Goal: Information Seeking & Learning: Learn about a topic

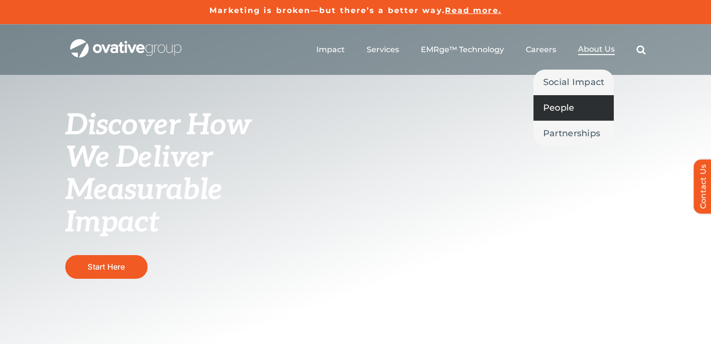
click at [558, 111] on span "People" at bounding box center [558, 108] width 31 height 14
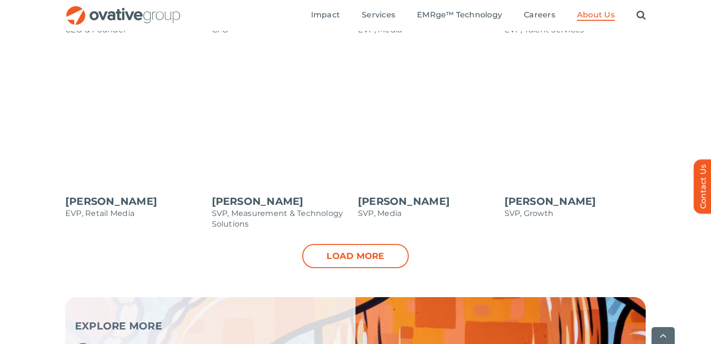
scroll to position [1059, 0]
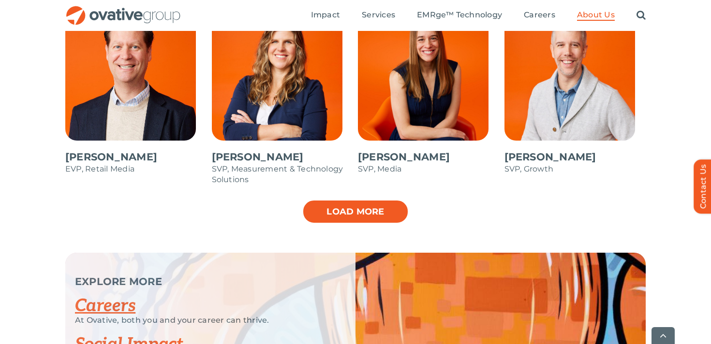
click at [357, 210] on link "Load more" at bounding box center [355, 212] width 106 height 24
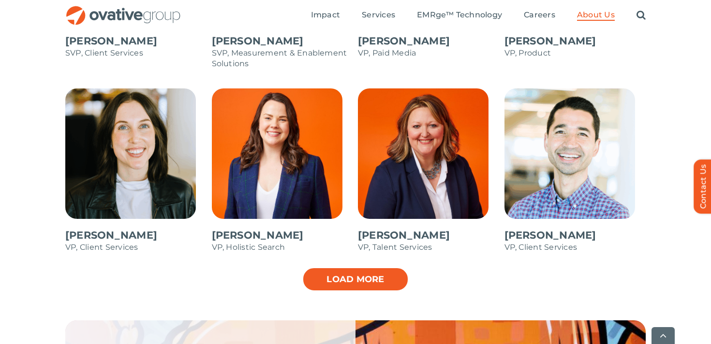
scroll to position [1375, 0]
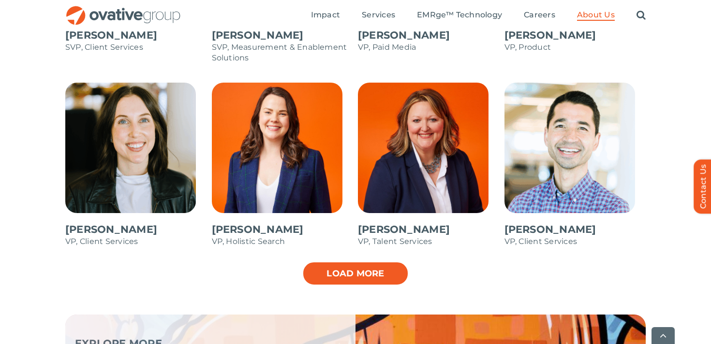
click at [355, 275] on link "Load more" at bounding box center [355, 274] width 106 height 24
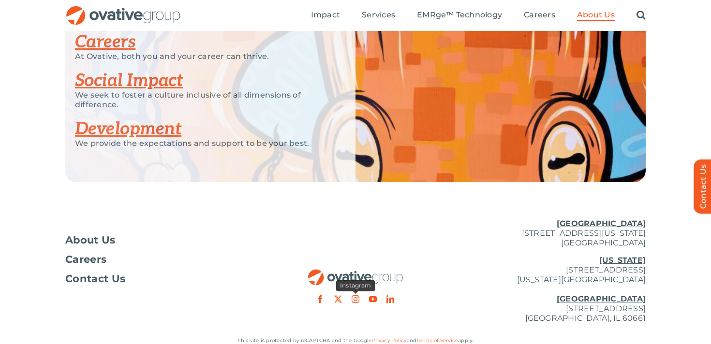
scroll to position [1859, 0]
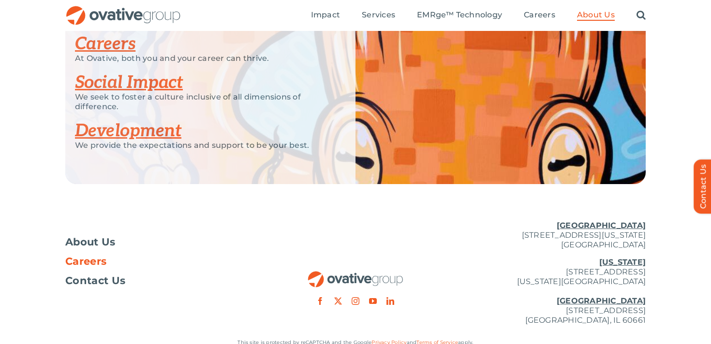
click at [90, 262] on span "Careers" at bounding box center [85, 262] width 41 height 10
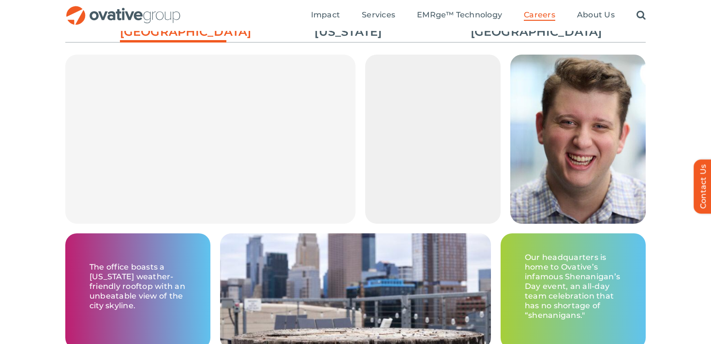
scroll to position [1518, 0]
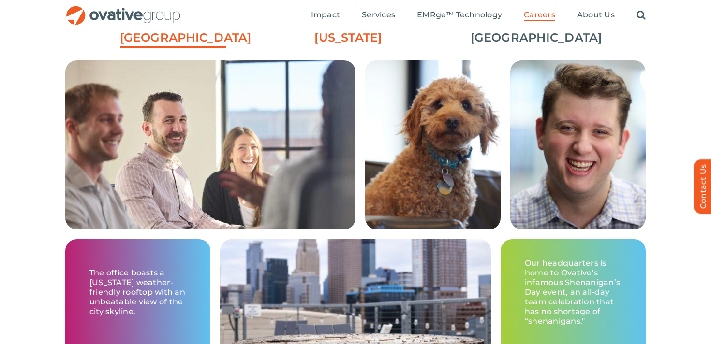
click at [339, 43] on link "[US_STATE]" at bounding box center [348, 38] width 106 height 16
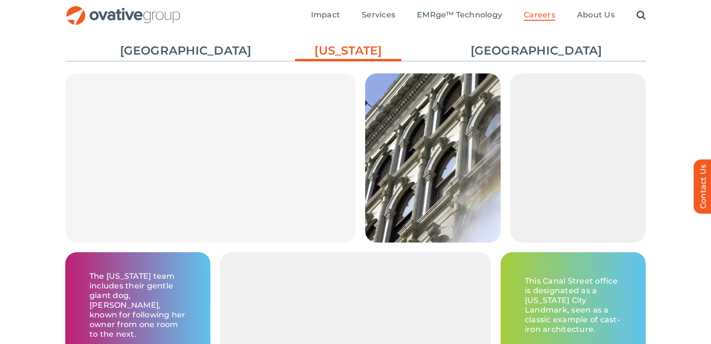
scroll to position [1504, 0]
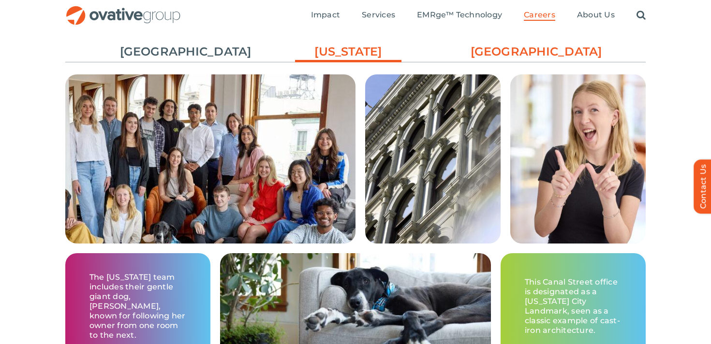
click at [537, 49] on link "[GEOGRAPHIC_DATA]" at bounding box center [524, 52] width 106 height 16
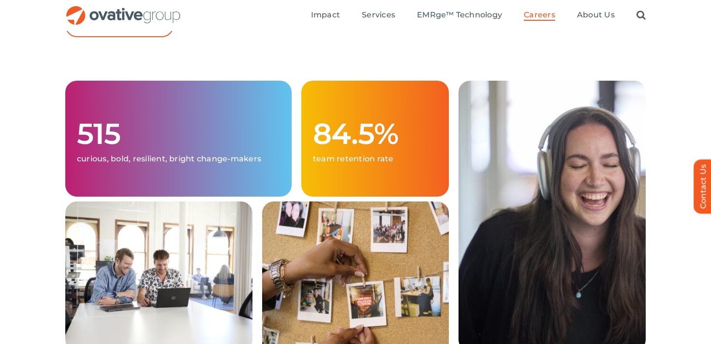
scroll to position [0, 0]
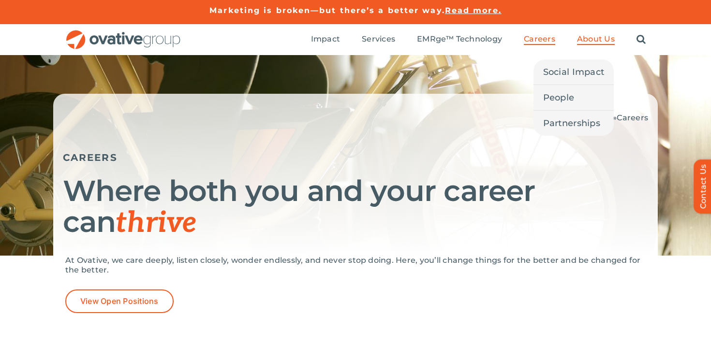
click at [596, 41] on span "About Us" at bounding box center [596, 39] width 38 height 10
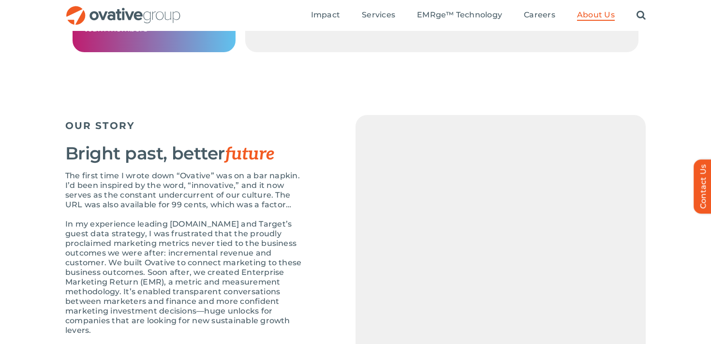
scroll to position [924, 0]
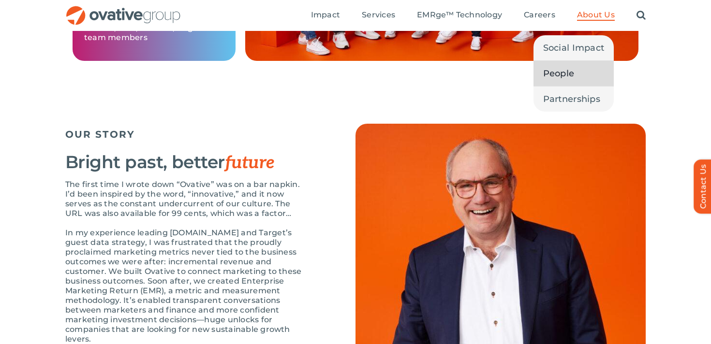
click at [556, 72] on span "People" at bounding box center [558, 74] width 31 height 14
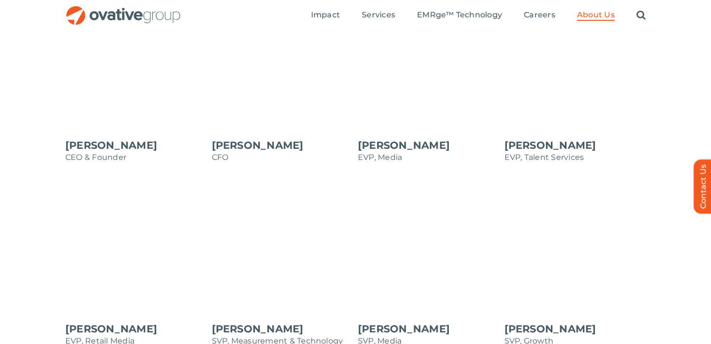
scroll to position [885, 0]
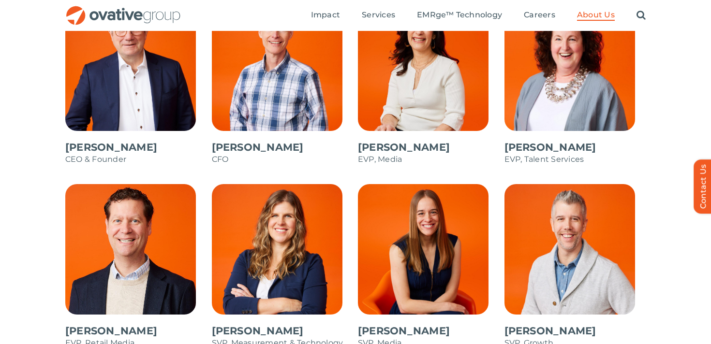
click at [119, 112] on span at bounding box center [136, 87] width 142 height 174
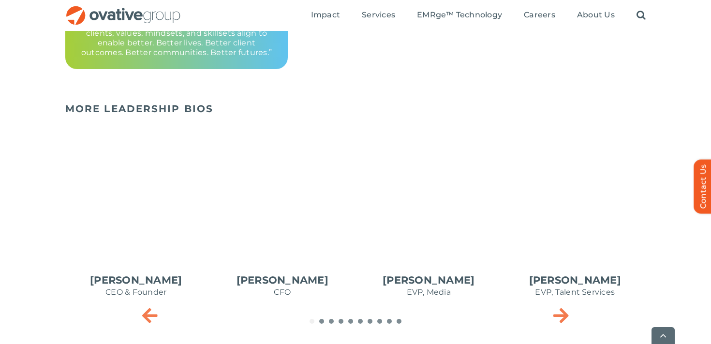
scroll to position [387, 0]
